Goal: Check status: Check status

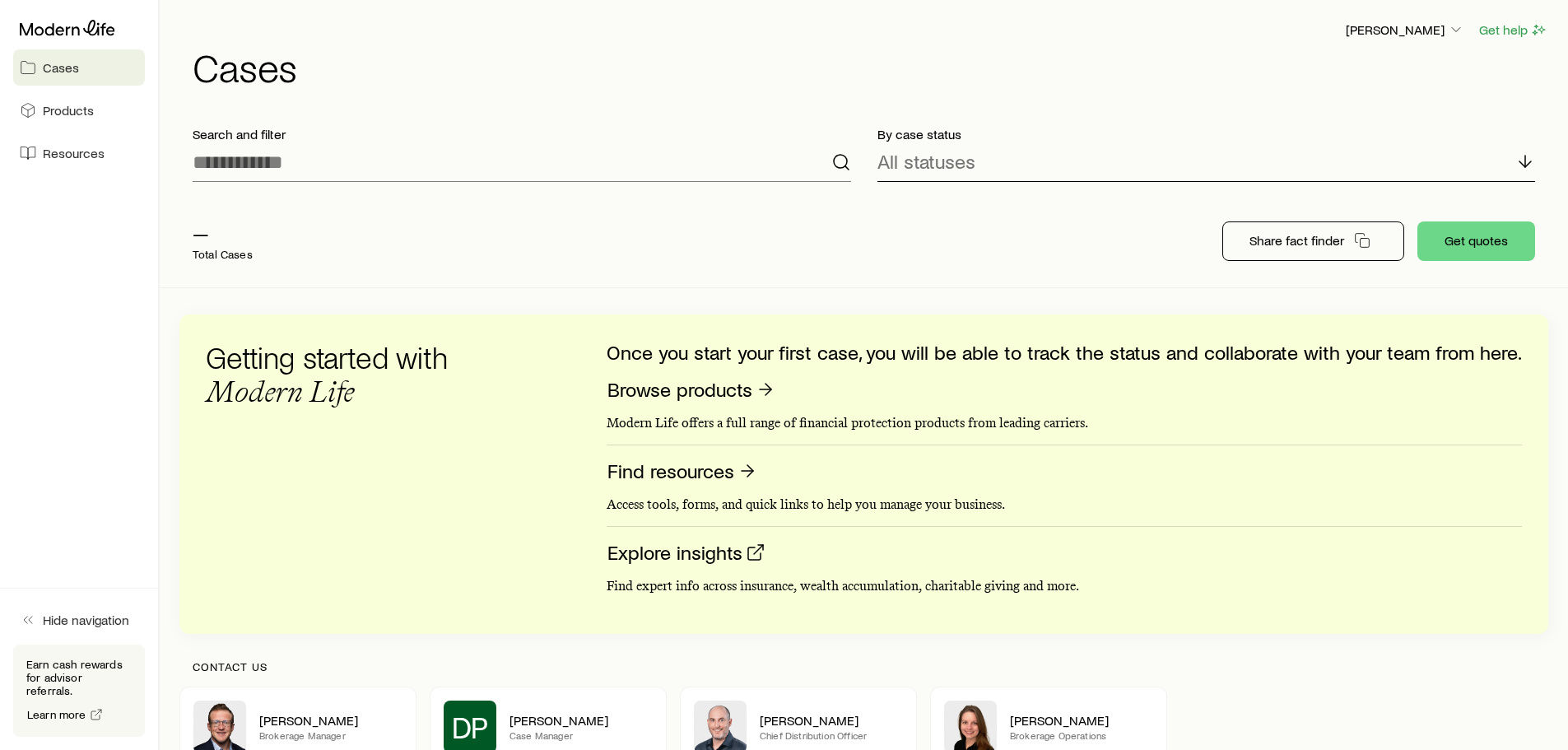
click at [971, 166] on p "All statuses" at bounding box center [926, 161] width 98 height 23
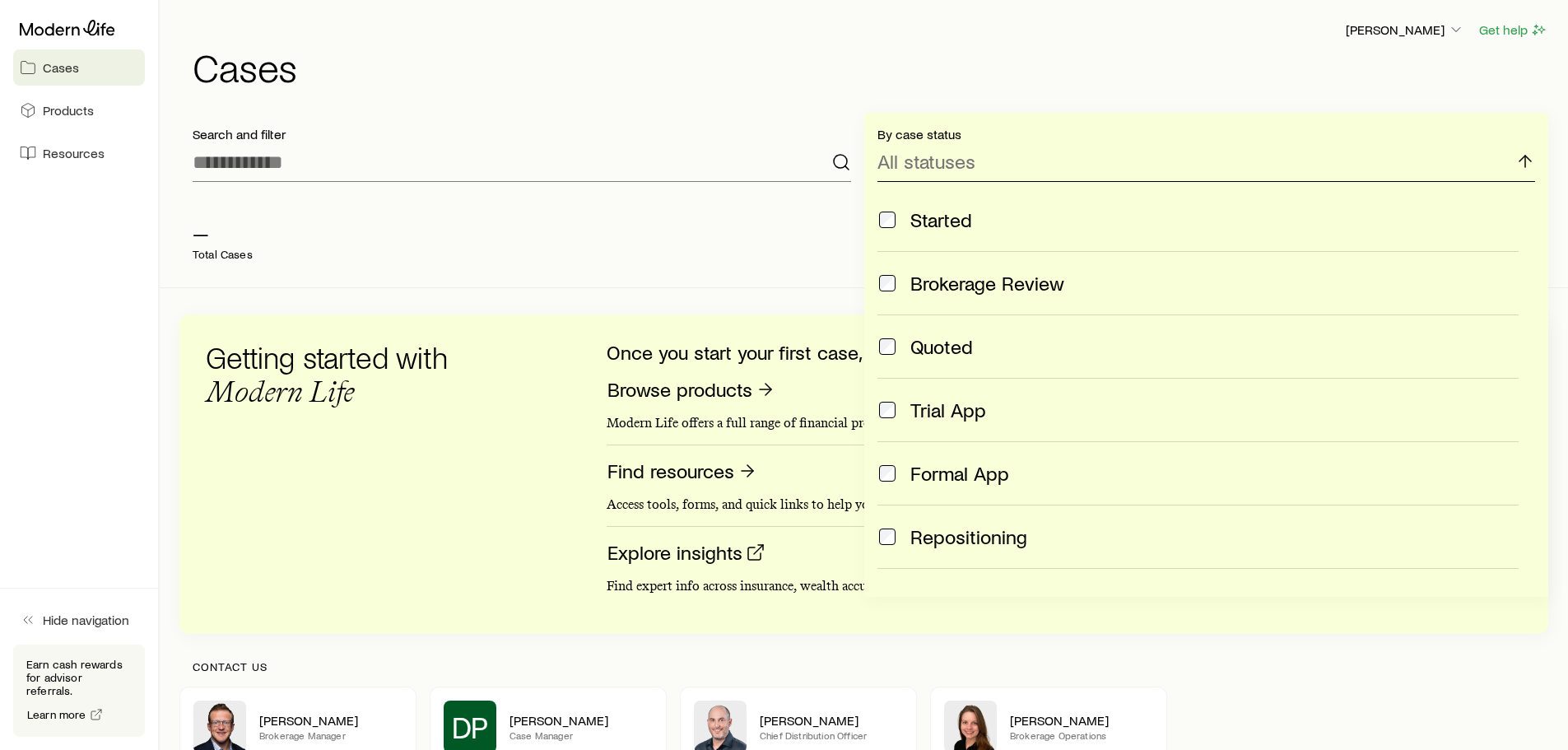
click at [971, 166] on p "All statuses" at bounding box center [926, 161] width 98 height 23
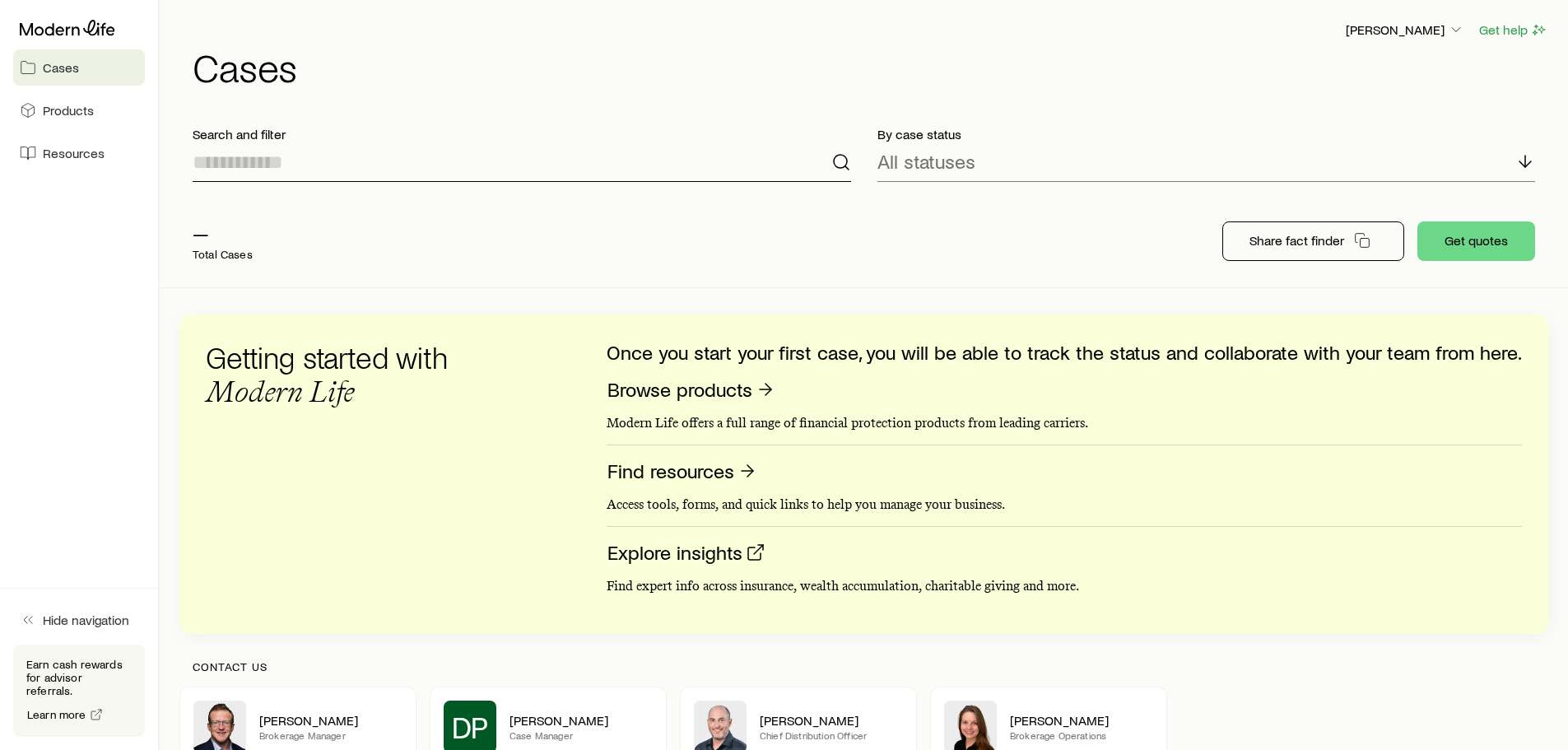
click at [444, 172] on input at bounding box center [522, 163] width 659 height 40
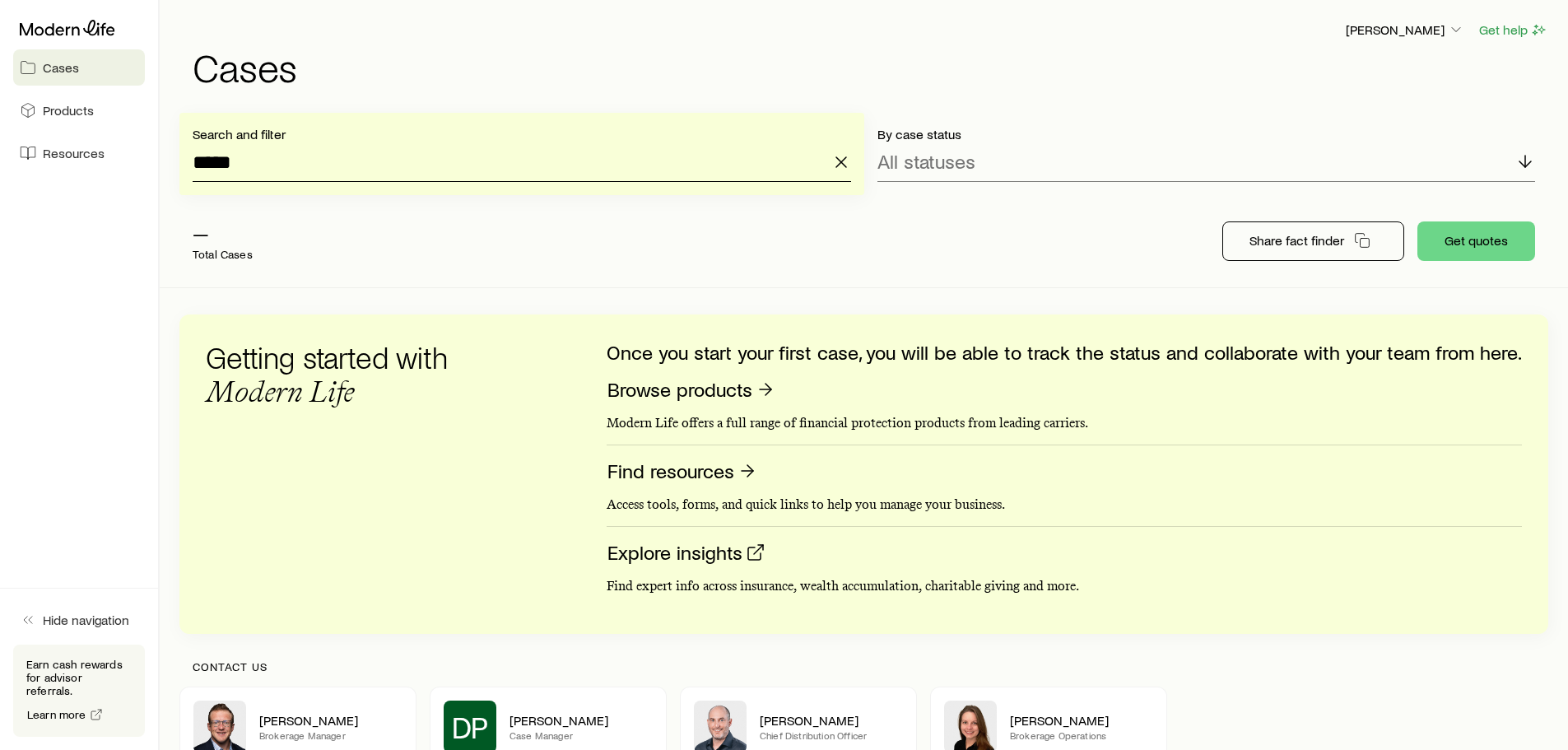
type input "*****"
click at [73, 62] on span "Cases" at bounding box center [61, 67] width 36 height 16
drag, startPoint x: 355, startPoint y: 166, endPoint x: 82, endPoint y: 159, distance: 273.1
click at [82, 159] on div "Cases Products Resources Hide navigation Earn cash rewards for advisor referral…" at bounding box center [784, 487] width 1568 height 975
click at [1031, 161] on div "All statuses" at bounding box center [1206, 163] width 659 height 40
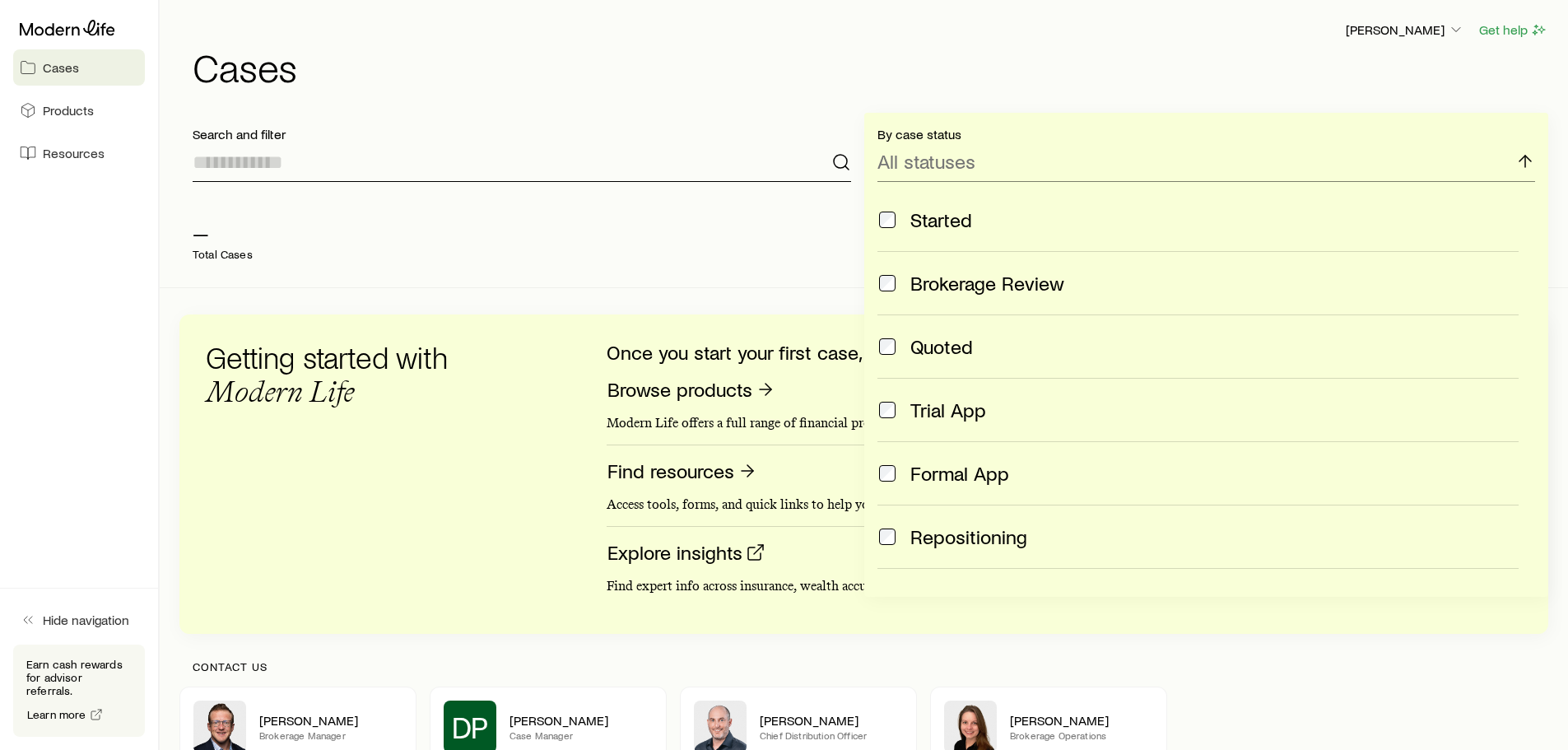
click at [662, 161] on input at bounding box center [522, 163] width 659 height 40
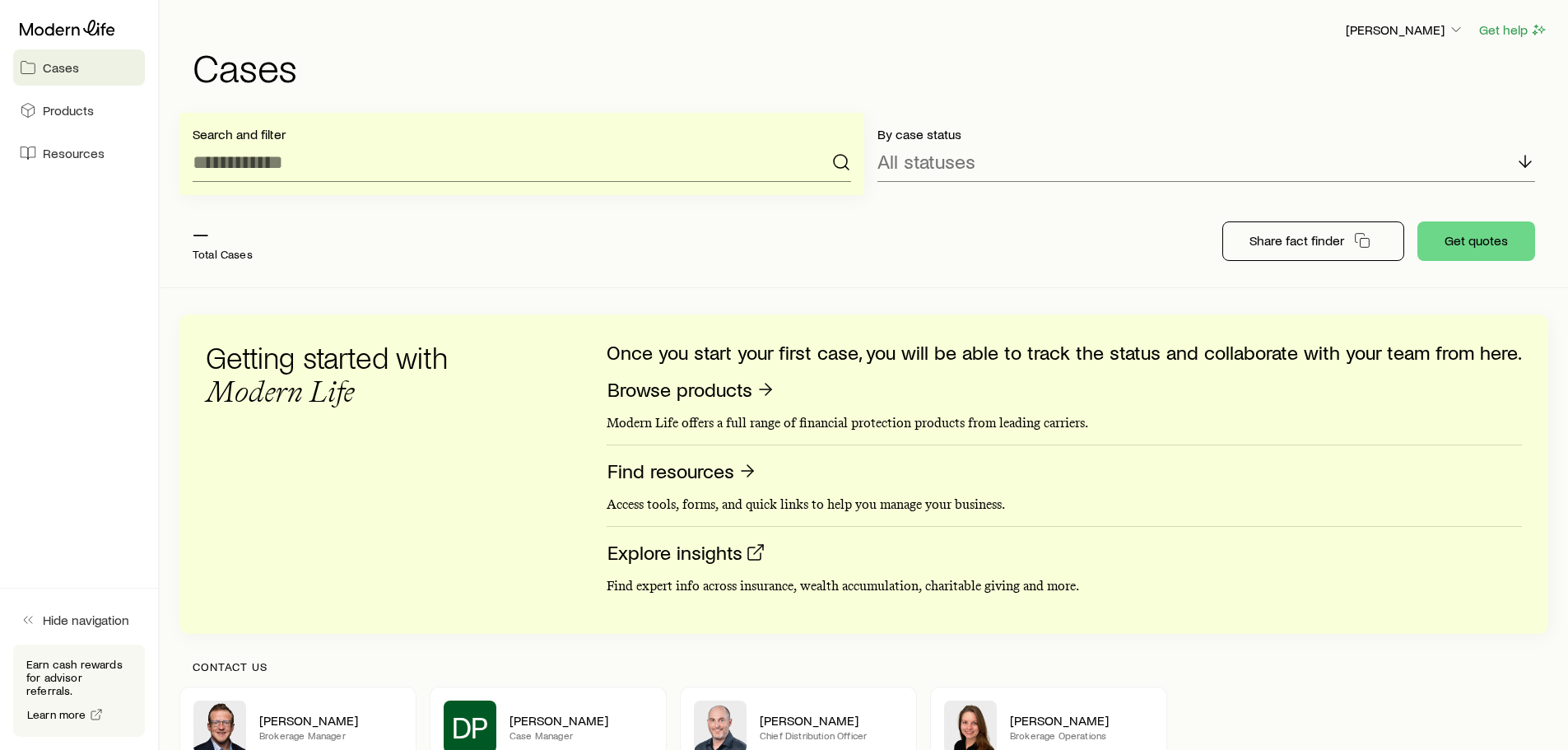
click at [838, 161] on icon at bounding box center [841, 162] width 20 height 20
click at [562, 165] on input at bounding box center [522, 163] width 659 height 40
type input "*******"
drag, startPoint x: 59, startPoint y: 70, endPoint x: 130, endPoint y: 44, distance: 75.6
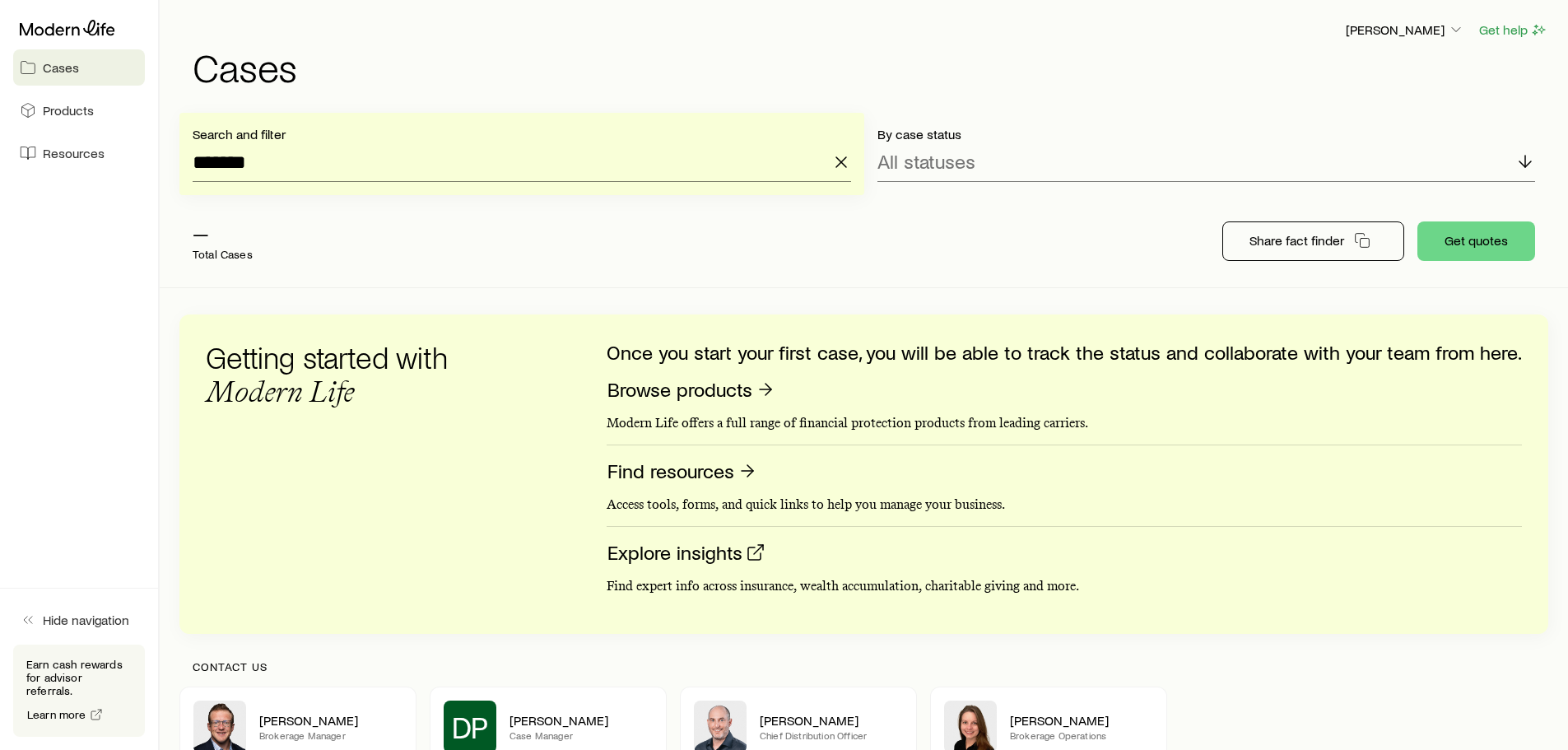
click at [59, 70] on span "Cases" at bounding box center [61, 67] width 36 height 16
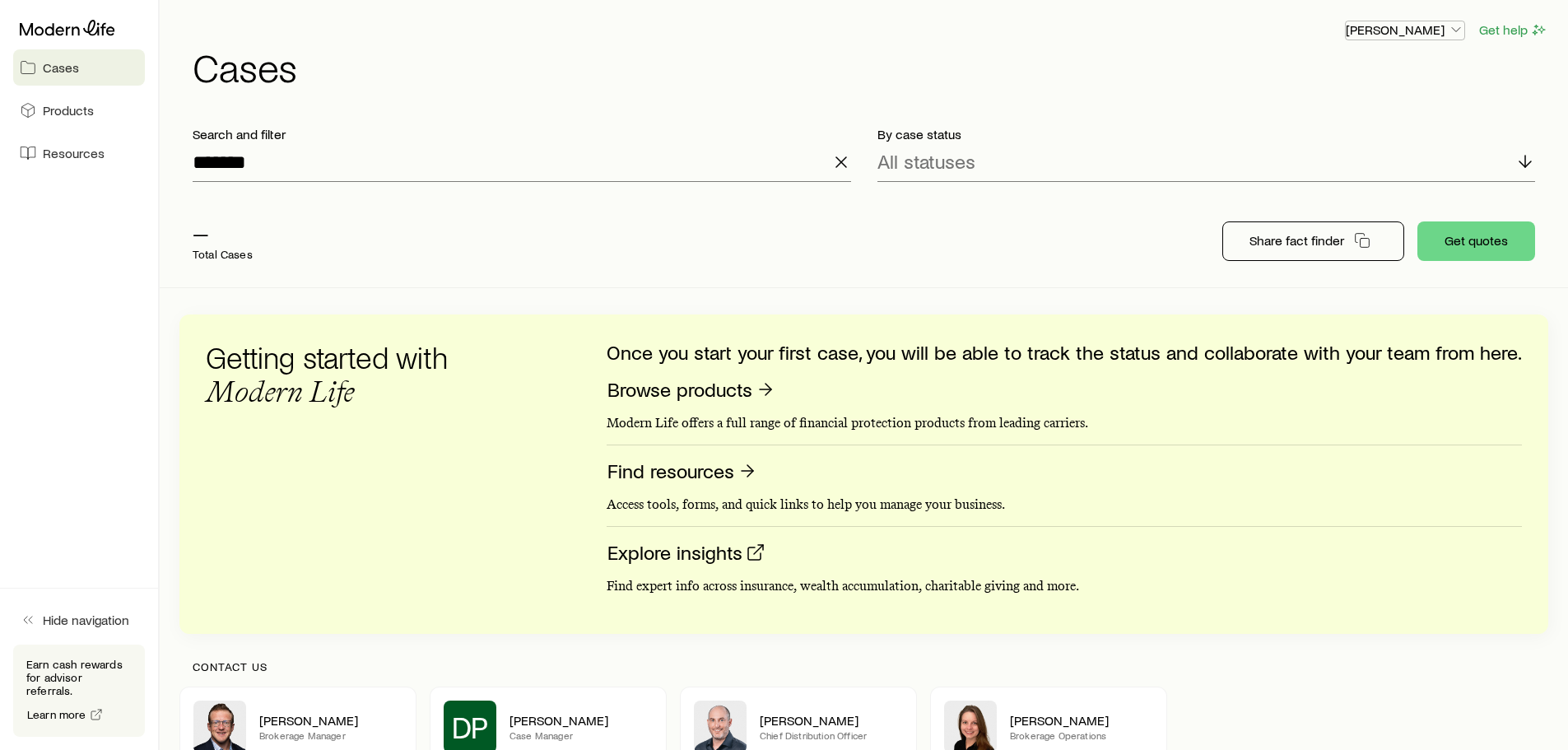
click at [1409, 27] on p "[PERSON_NAME]" at bounding box center [1405, 29] width 119 height 16
click at [1316, 160] on span "Sign out" at bounding box center [1327, 155] width 45 height 16
